Goal: Find specific page/section: Find specific page/section

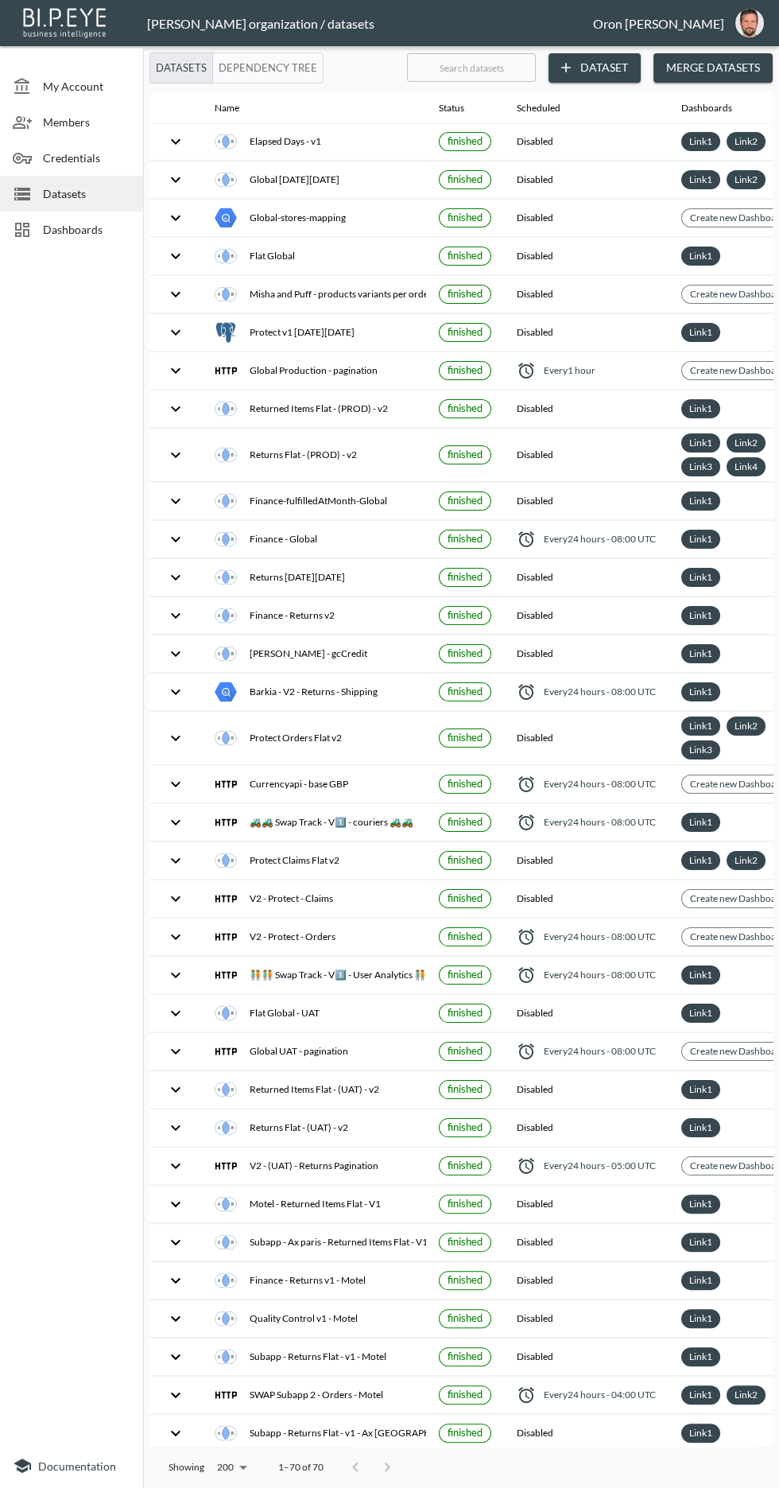
click at [82, 240] on div "Dashboards" at bounding box center [71, 230] width 143 height 36
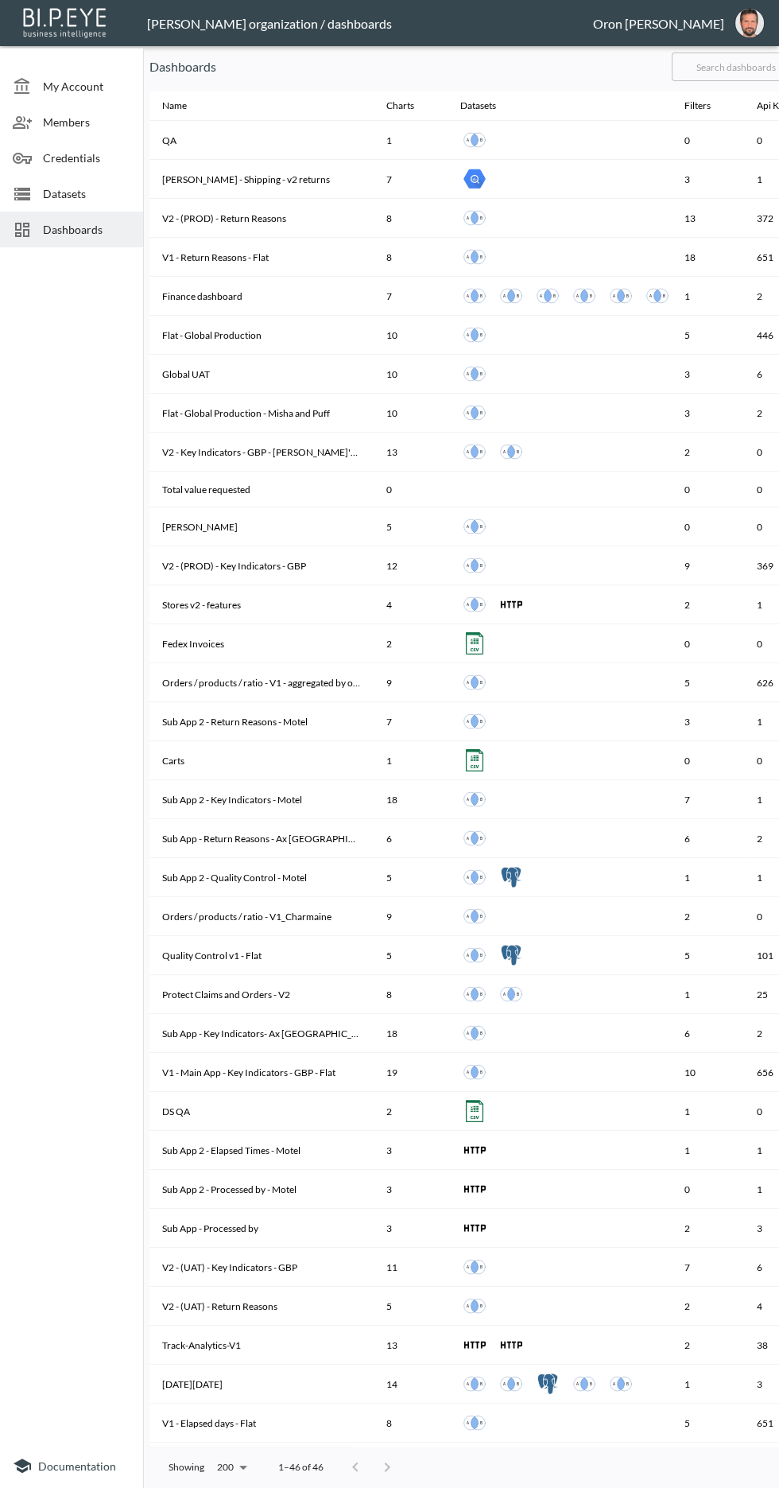
click at [721, 67] on input "text" at bounding box center [736, 67] width 129 height 40
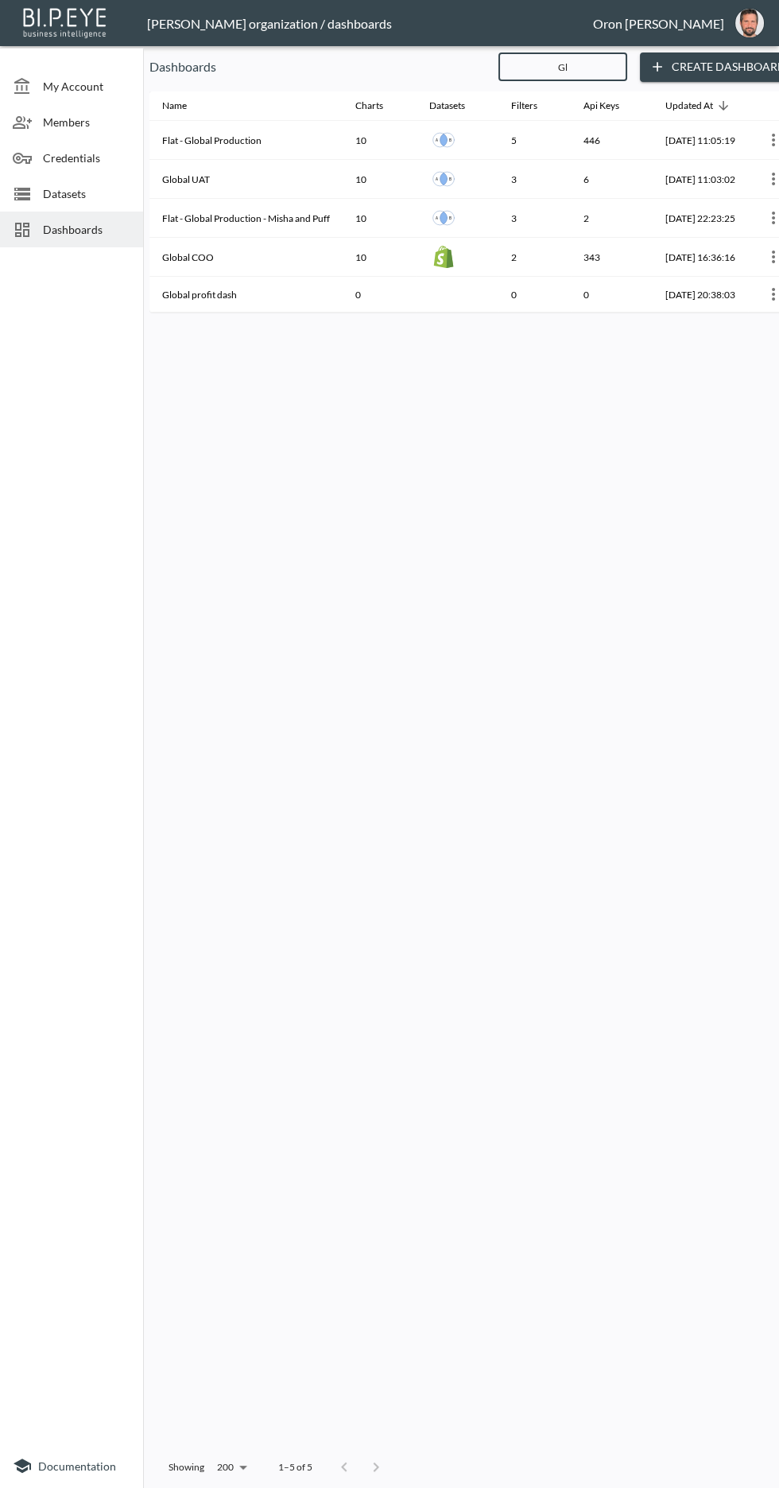
type input "Glo"
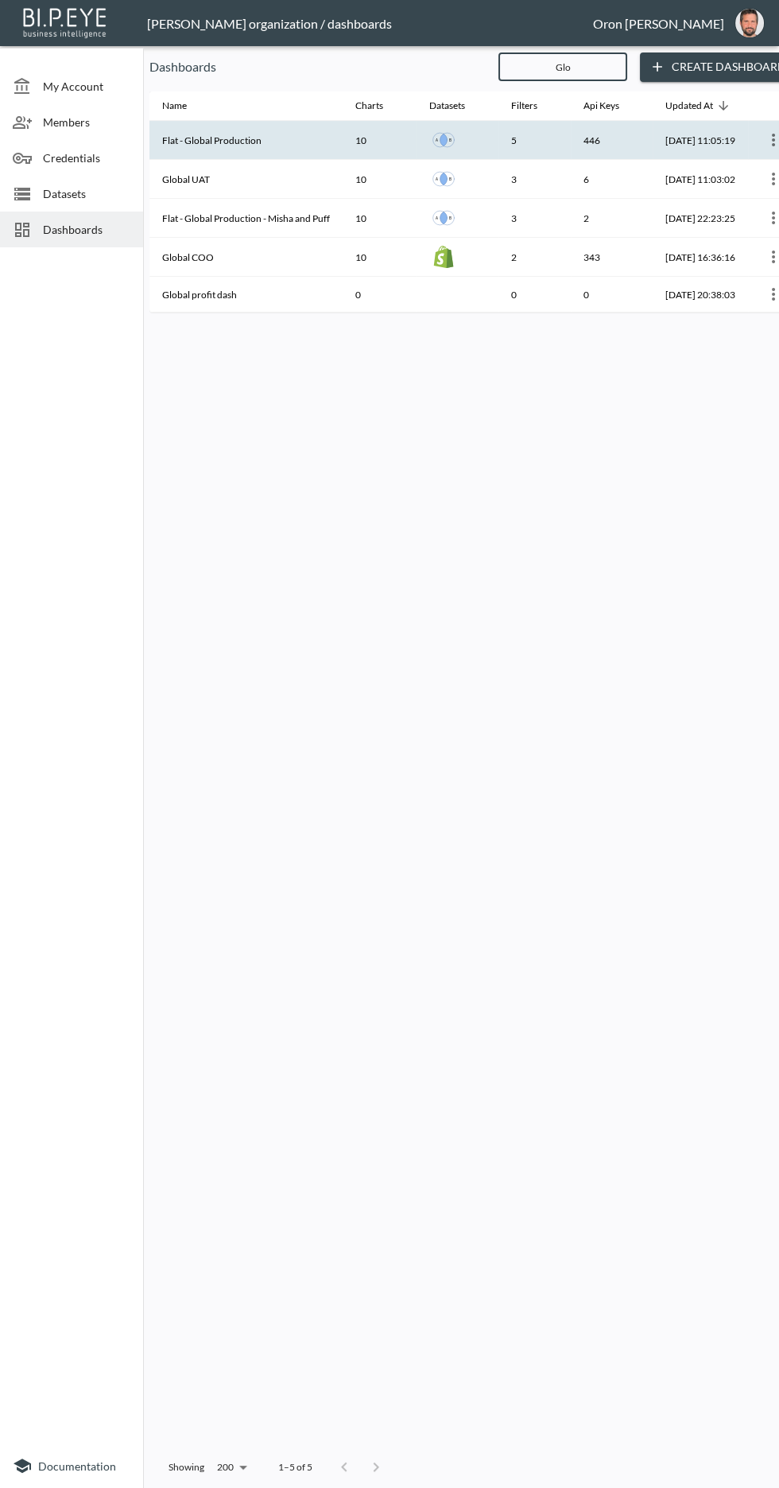
click at [199, 140] on th "Flat - Global Production" at bounding box center [245, 140] width 193 height 39
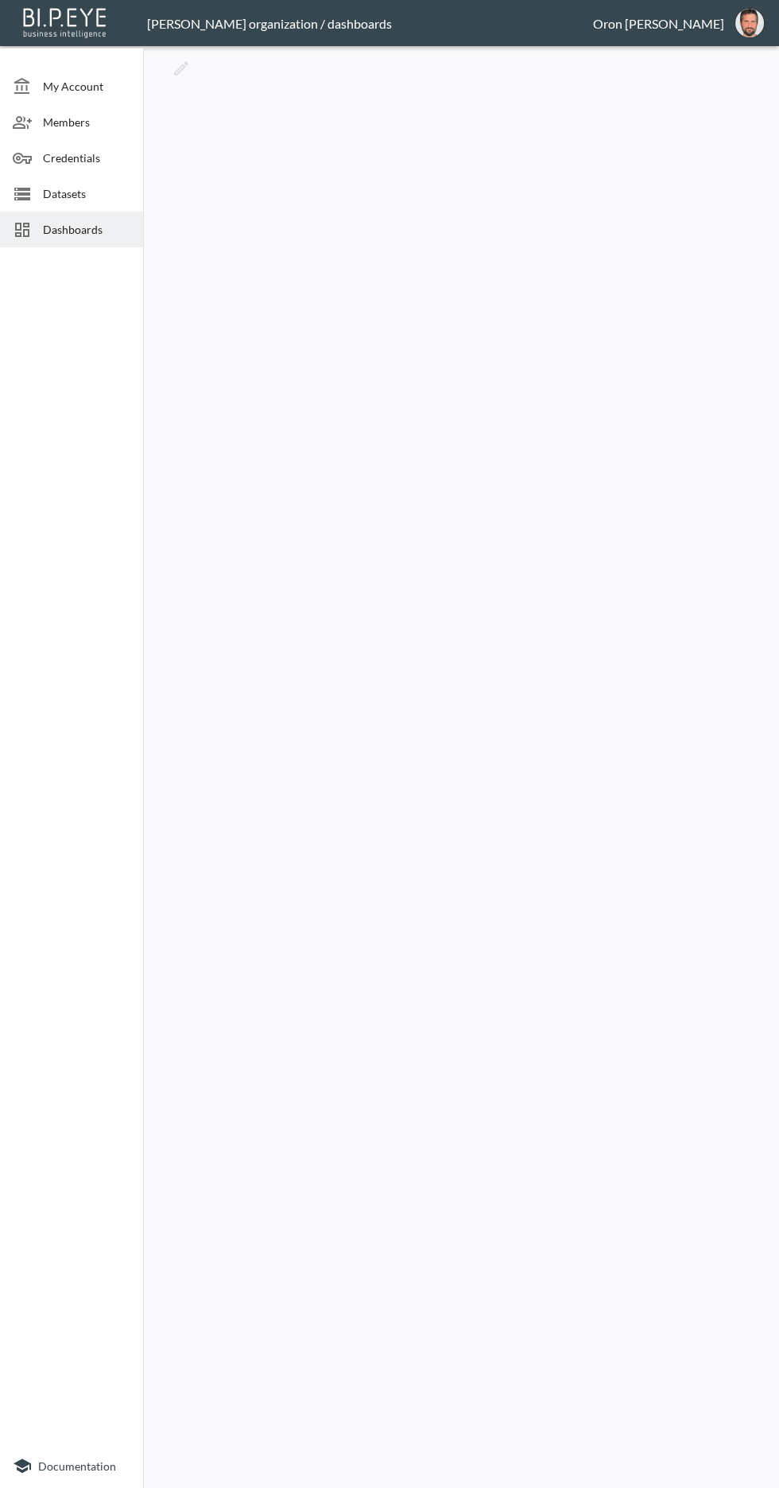
click at [46, 187] on span "Datasets" at bounding box center [86, 193] width 87 height 17
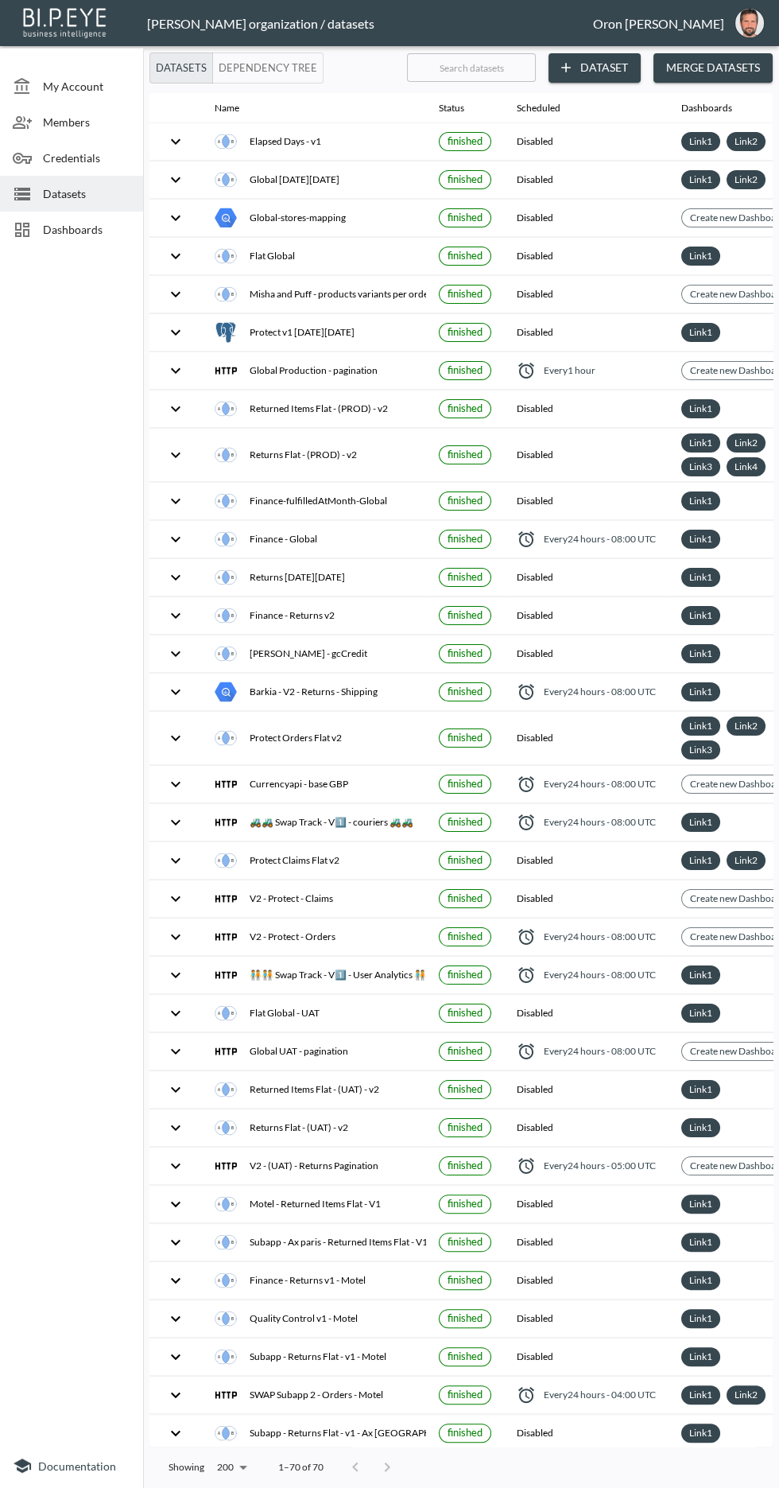
click at [64, 231] on span "Dashboards" at bounding box center [86, 229] width 87 height 17
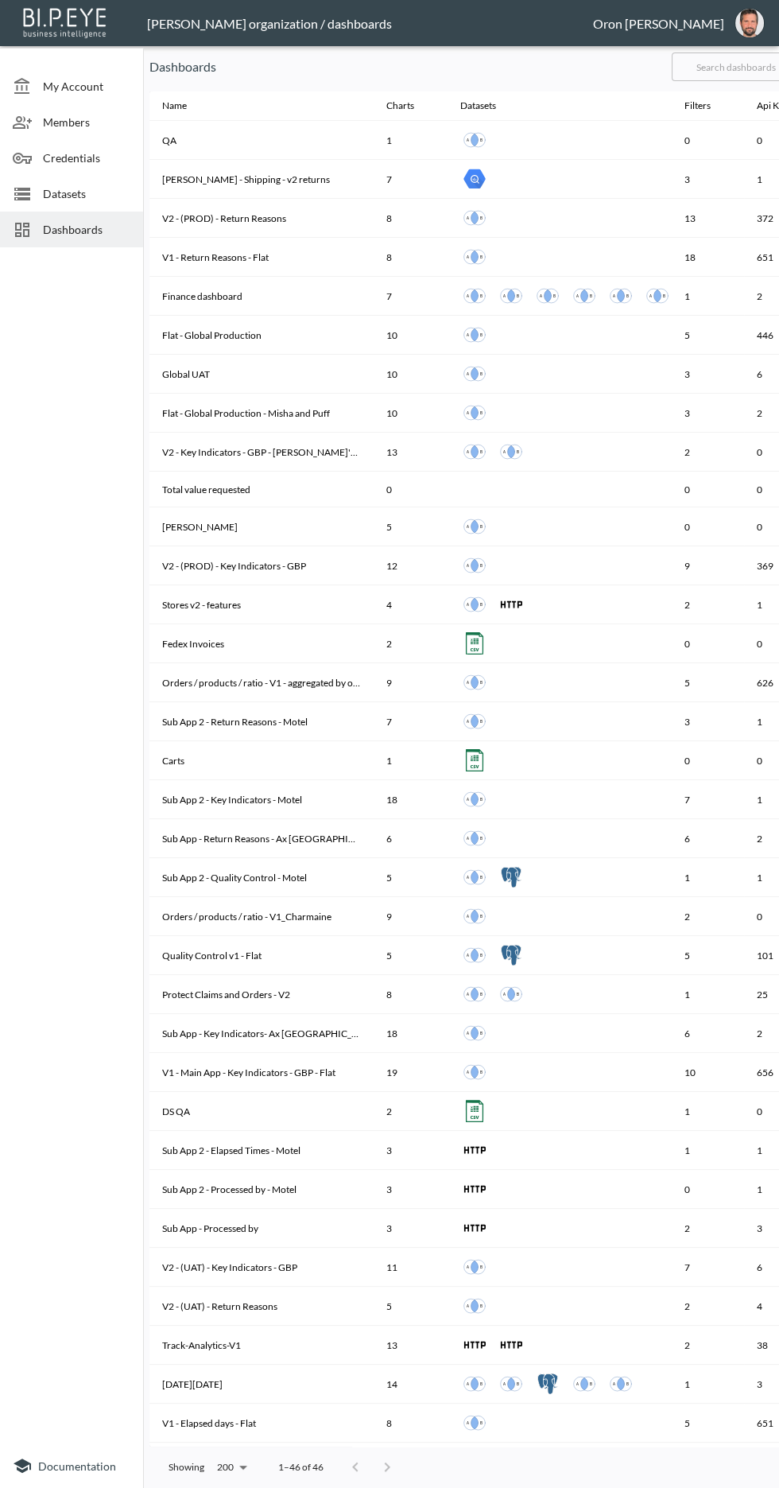
click at [725, 70] on input "text" at bounding box center [736, 67] width 129 height 40
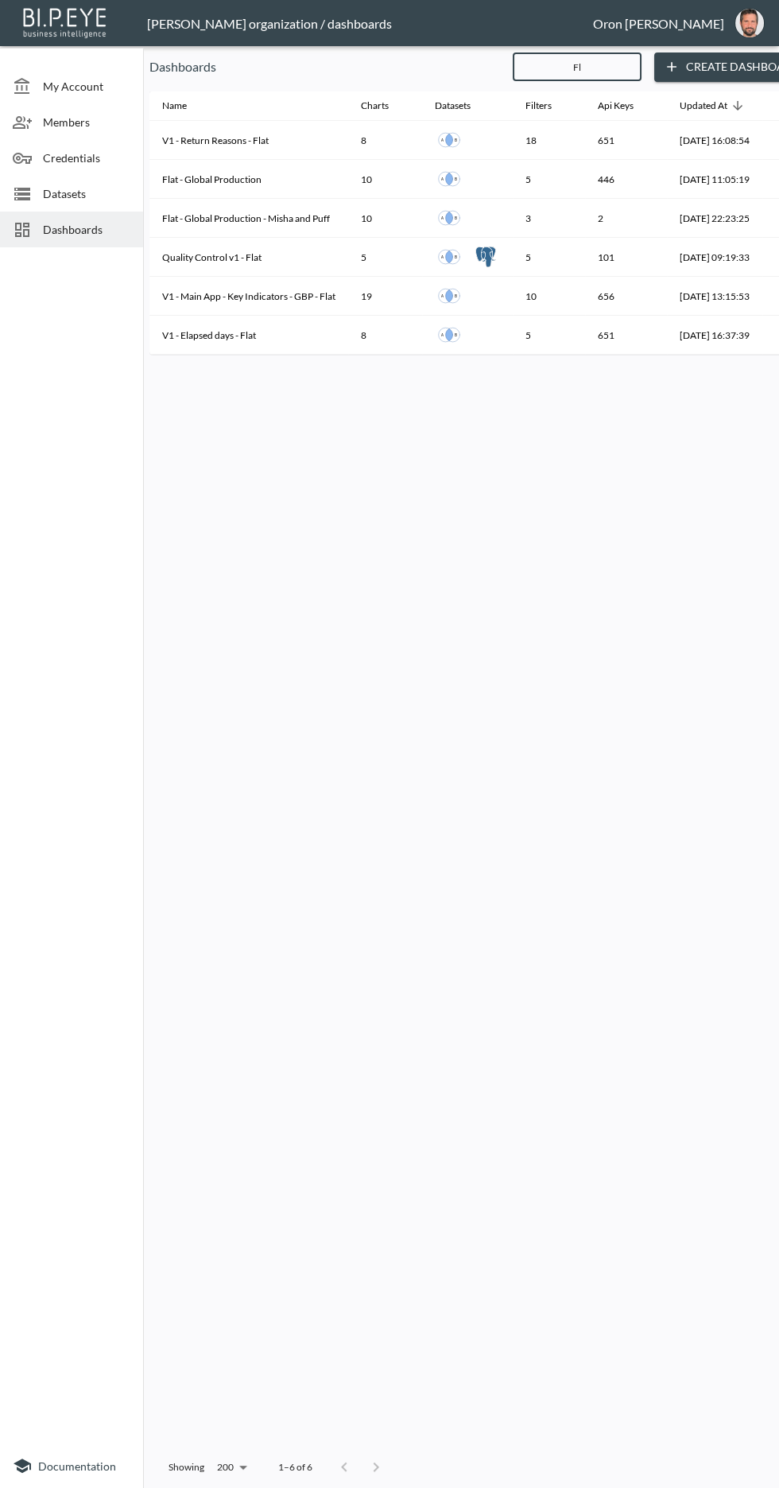
type input "Fla"
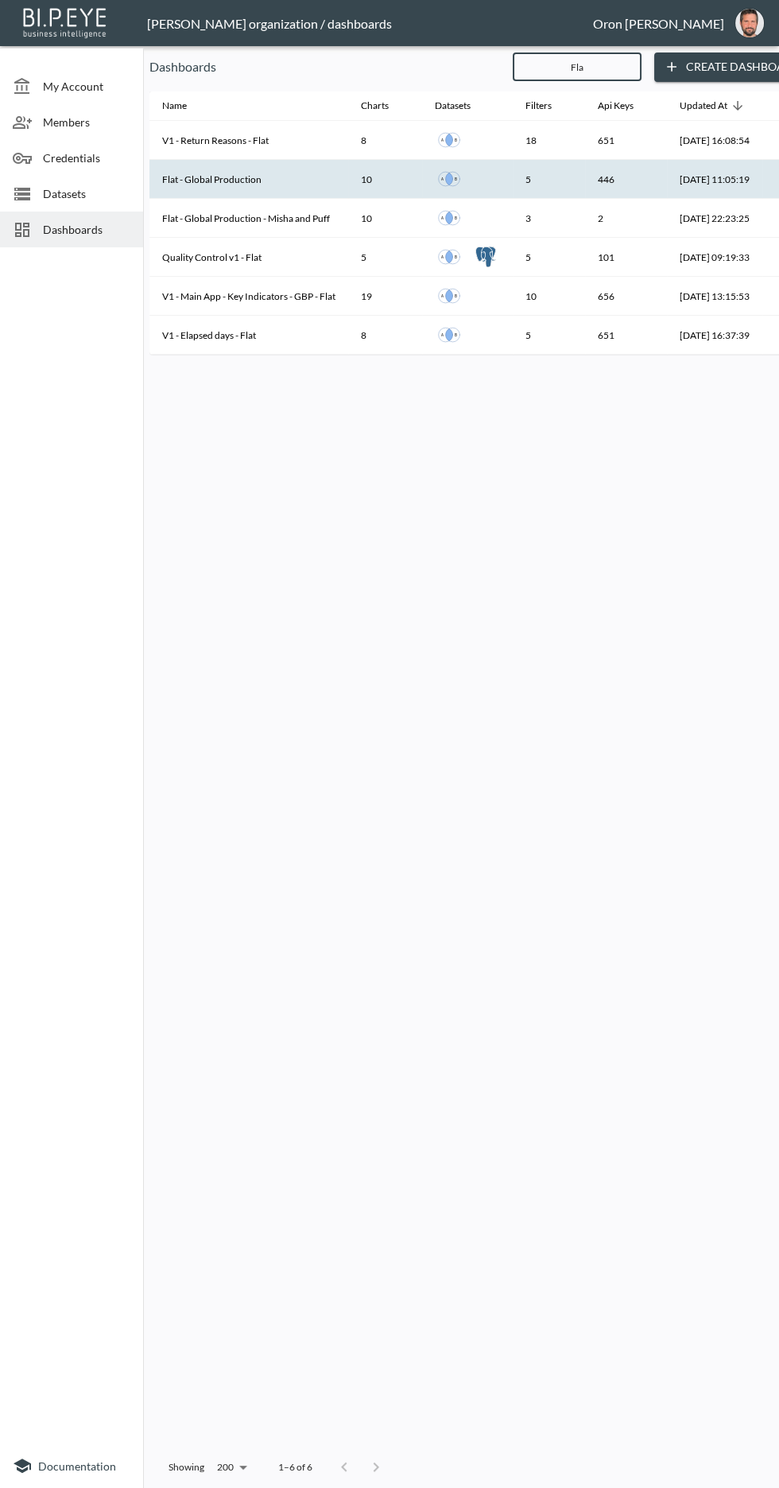
click at [211, 178] on th "Flat - Global Production" at bounding box center [248, 179] width 199 height 39
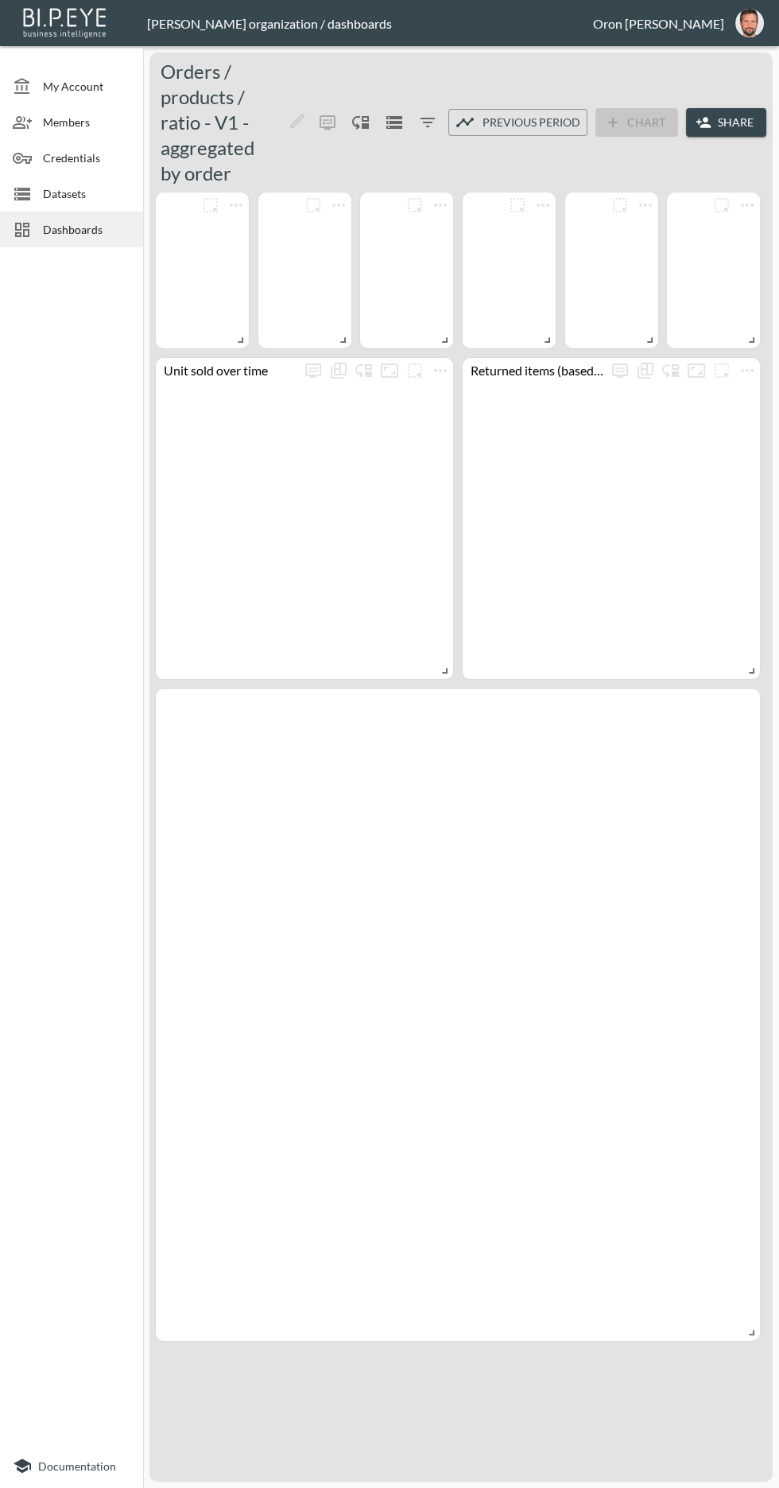
click at [67, 269] on div at bounding box center [71, 849] width 143 height 1190
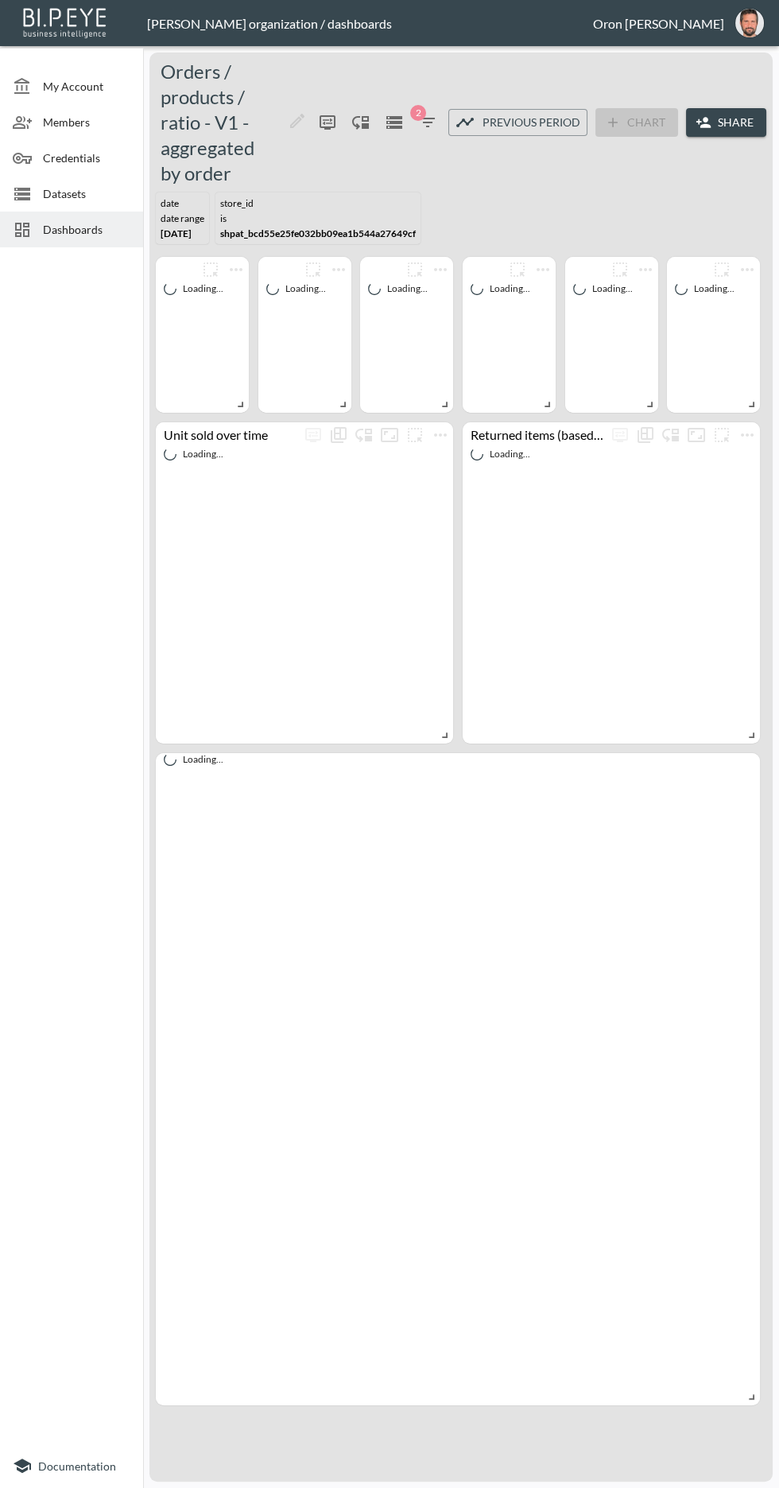
click at [49, 217] on div "Dashboards" at bounding box center [71, 230] width 143 height 36
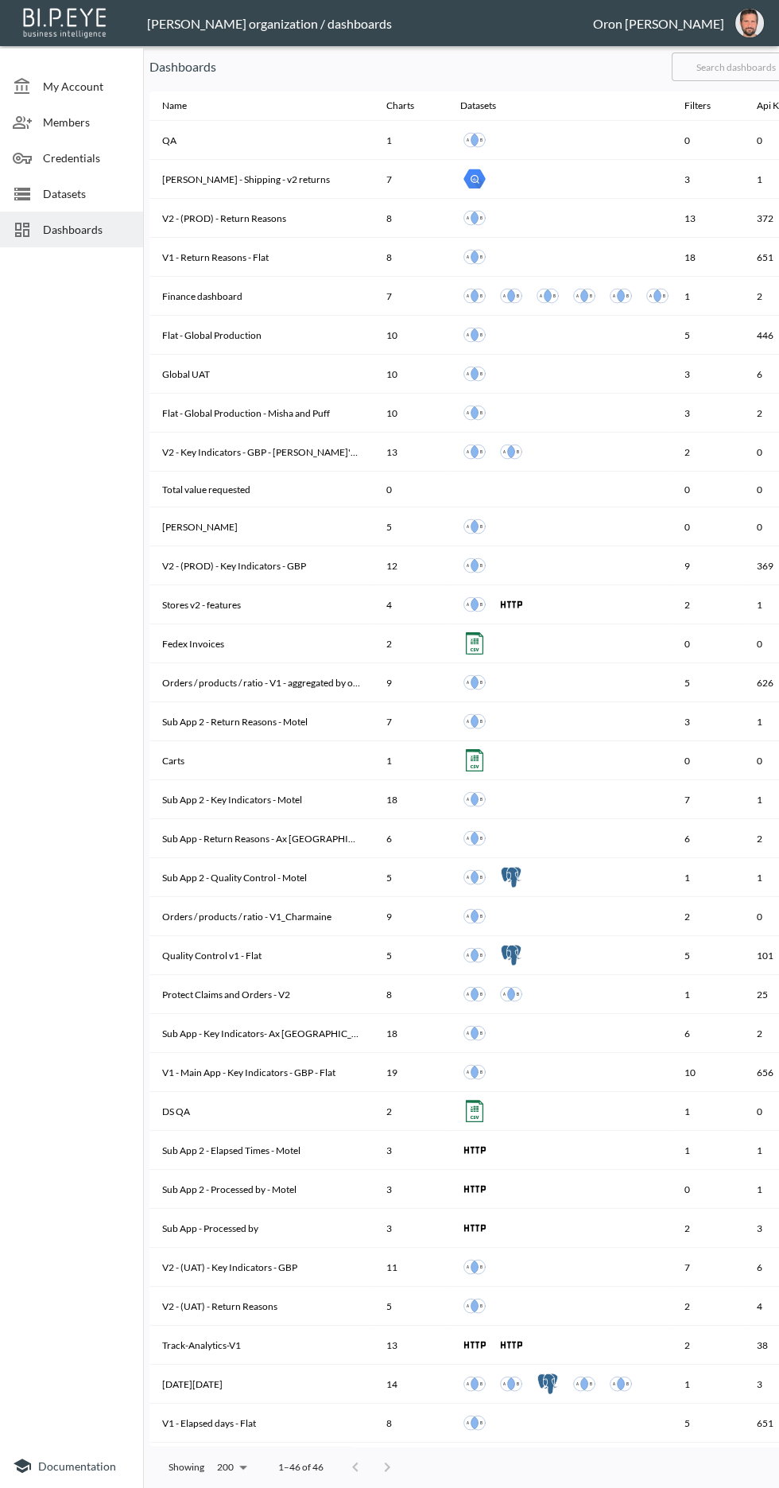
click at [704, 69] on input "text" at bounding box center [736, 67] width 129 height 40
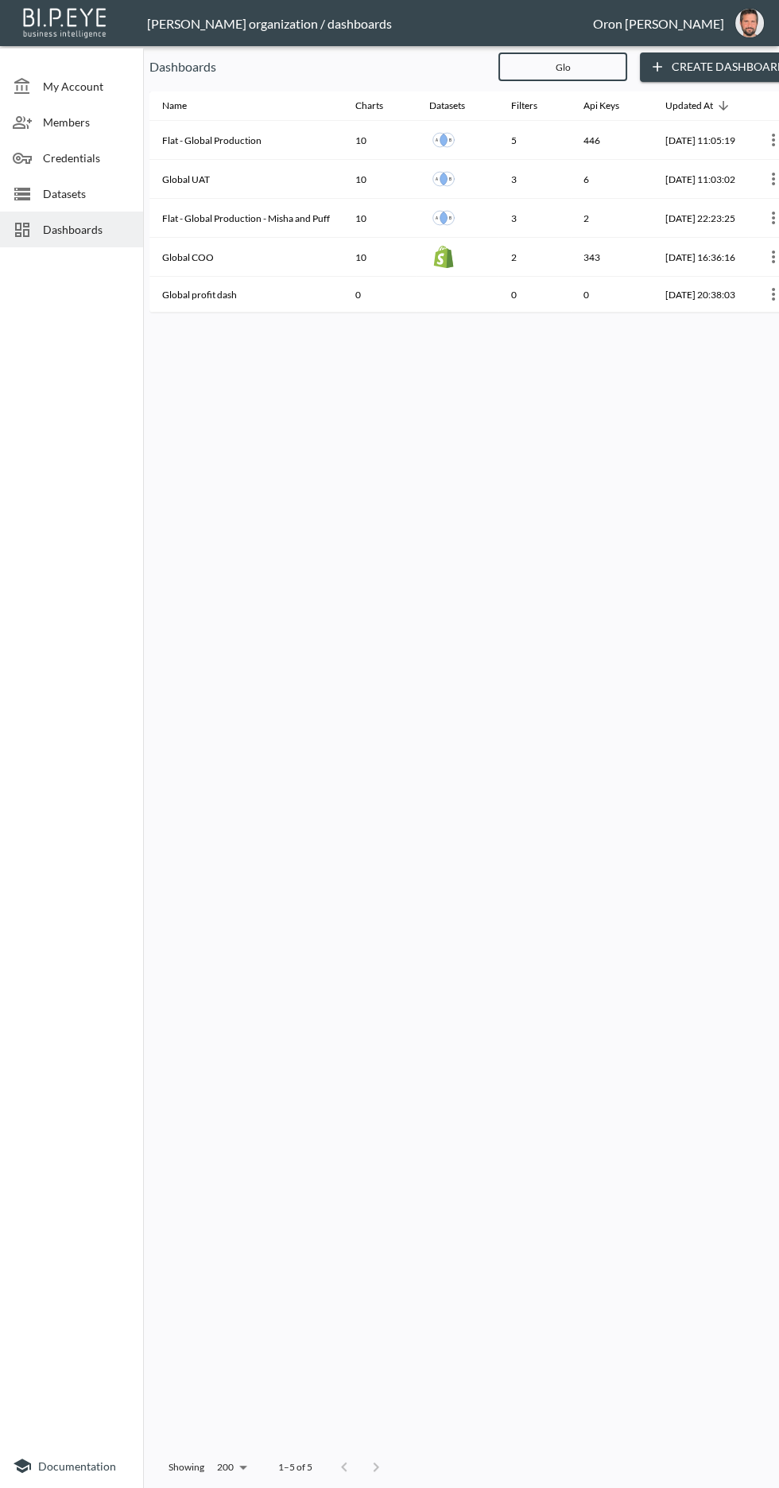
type input "Glob"
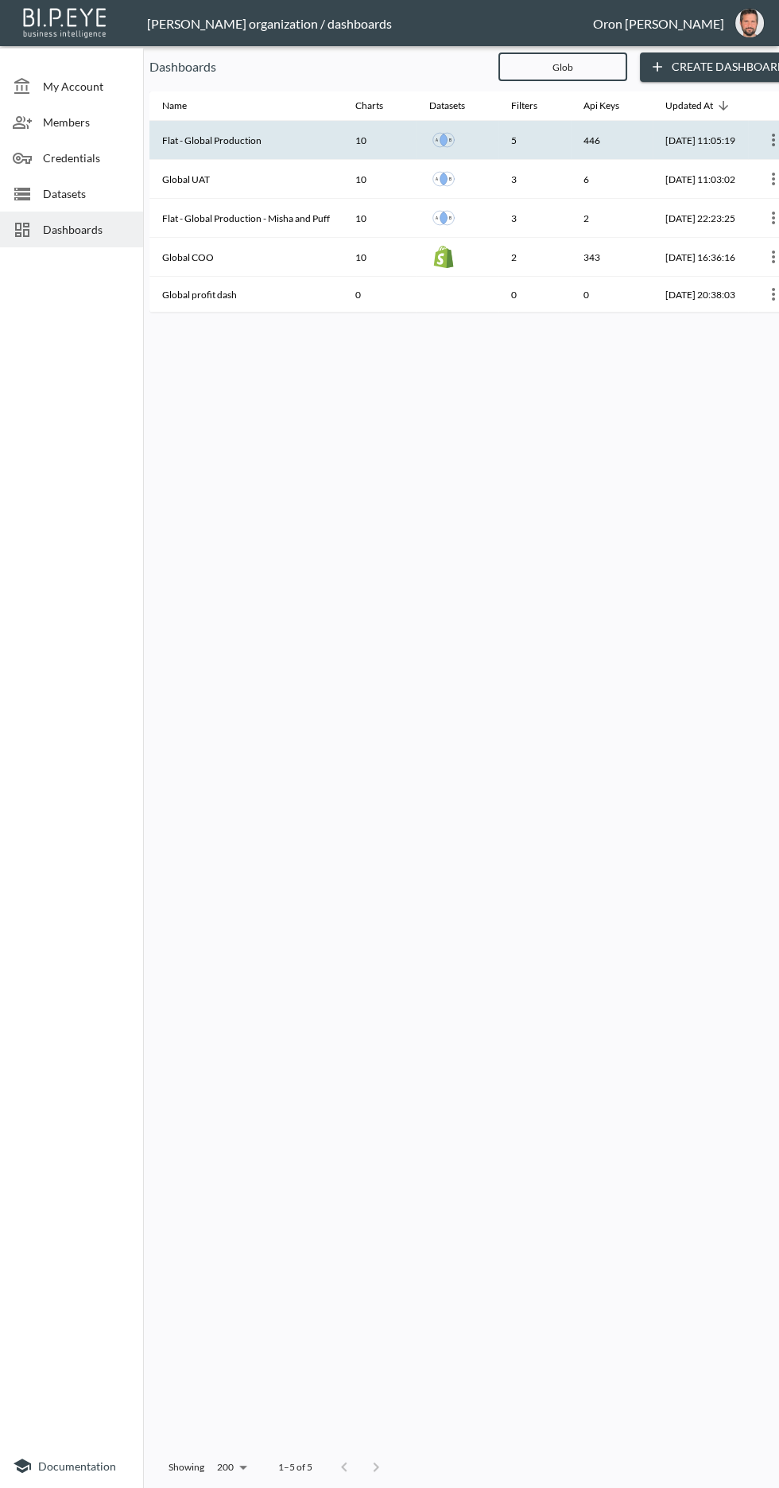
click at [196, 140] on th "Flat - Global Production" at bounding box center [245, 140] width 193 height 39
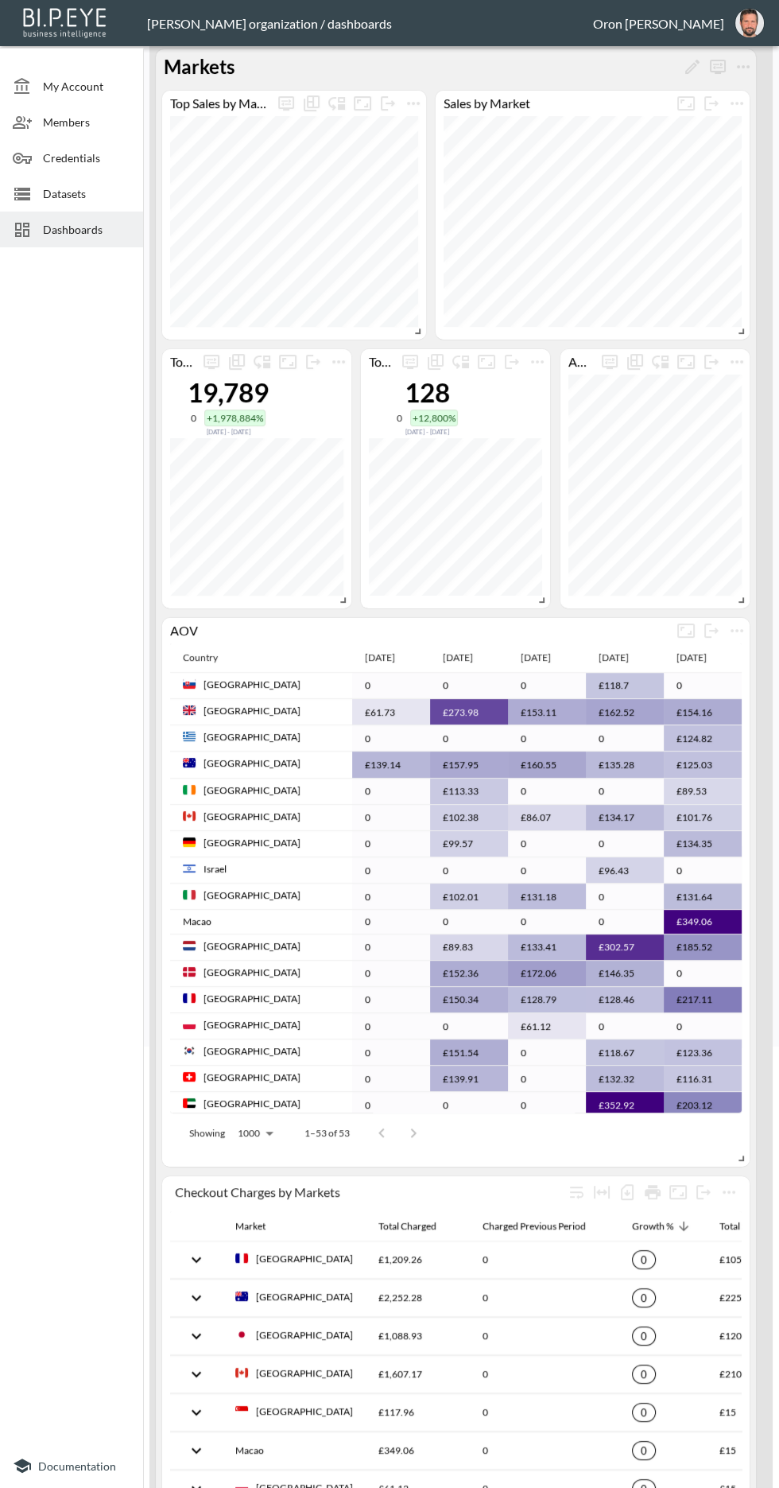
scroll to position [10, 2]
